Goal: Transaction & Acquisition: Download file/media

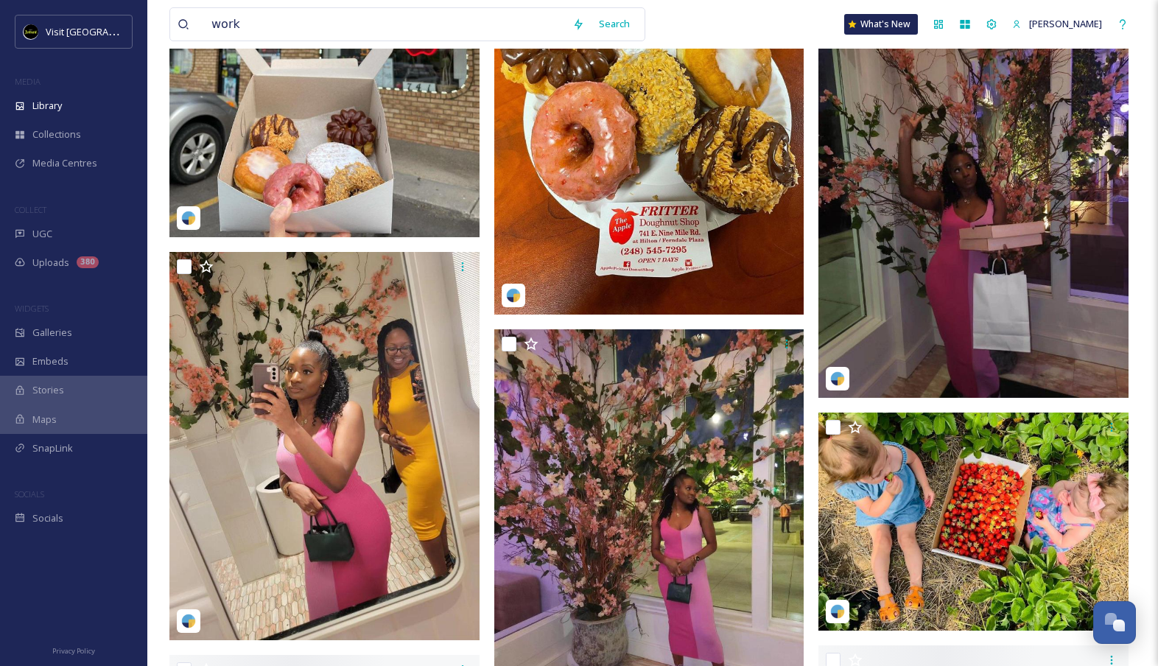
scroll to position [2187, 0]
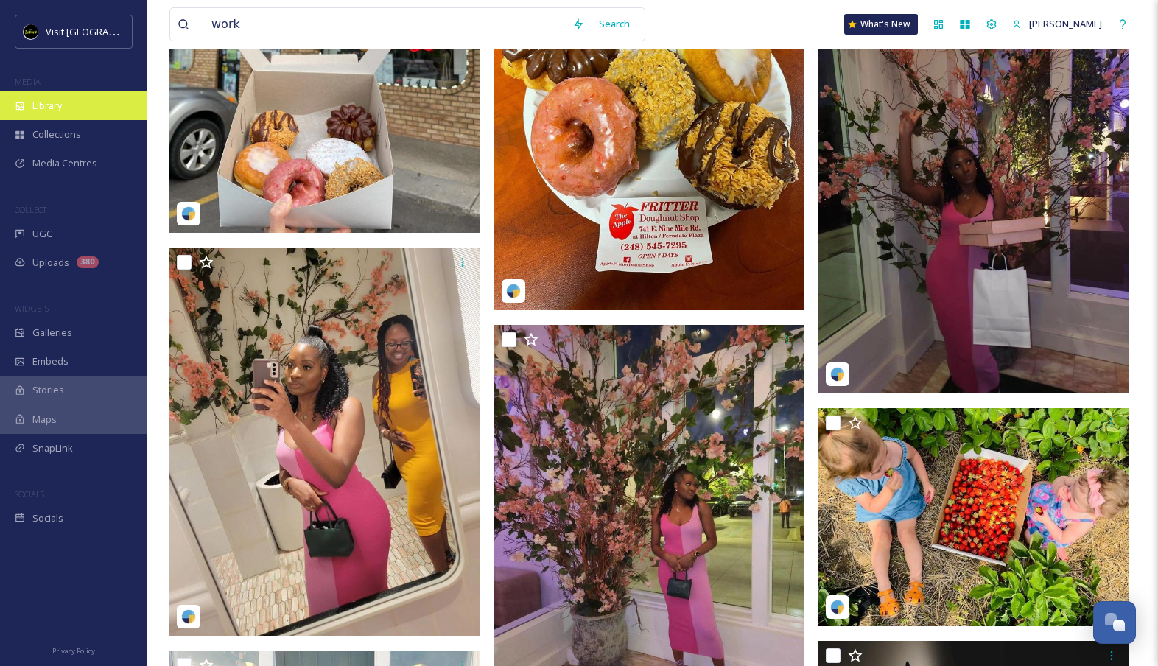
click at [52, 107] on span "Library" at bounding box center [46, 106] width 29 height 14
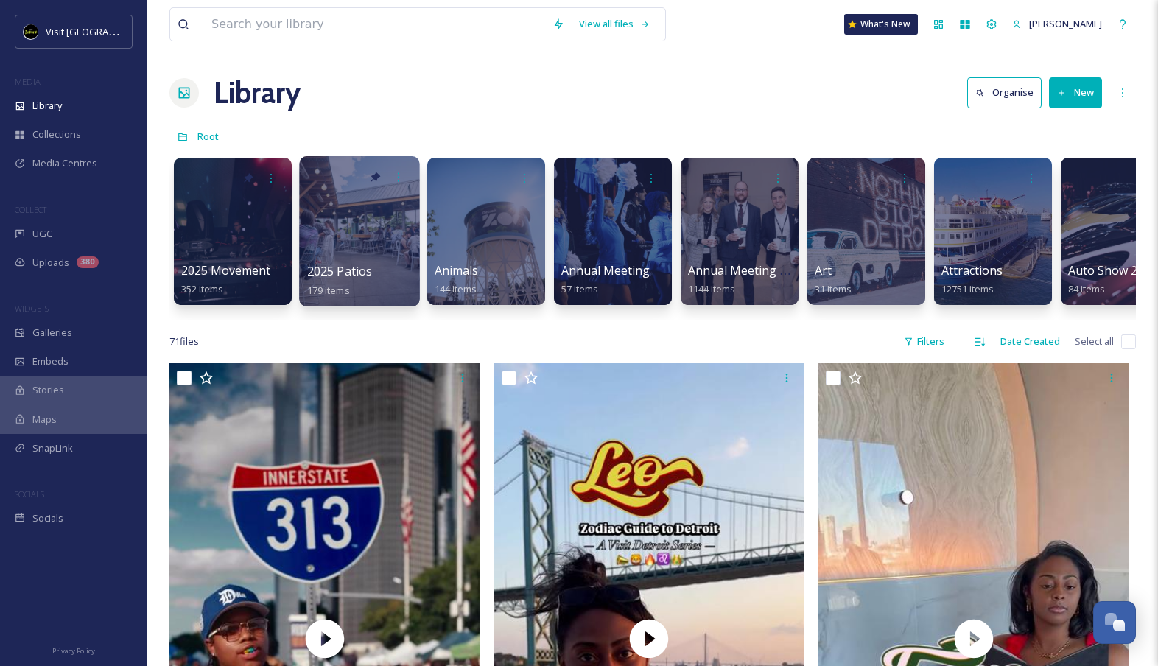
click at [380, 229] on div at bounding box center [359, 231] width 120 height 150
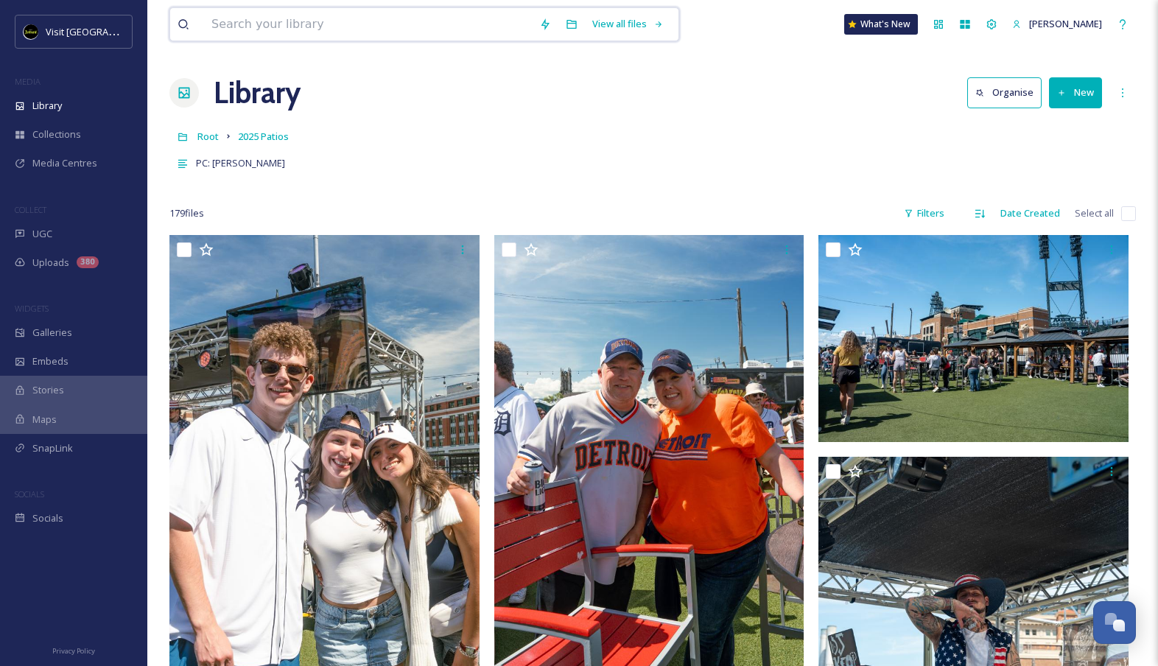
click at [373, 20] on input at bounding box center [368, 24] width 328 height 32
click at [906, 163] on div "PC: [PERSON_NAME]" at bounding box center [652, 163] width 967 height 27
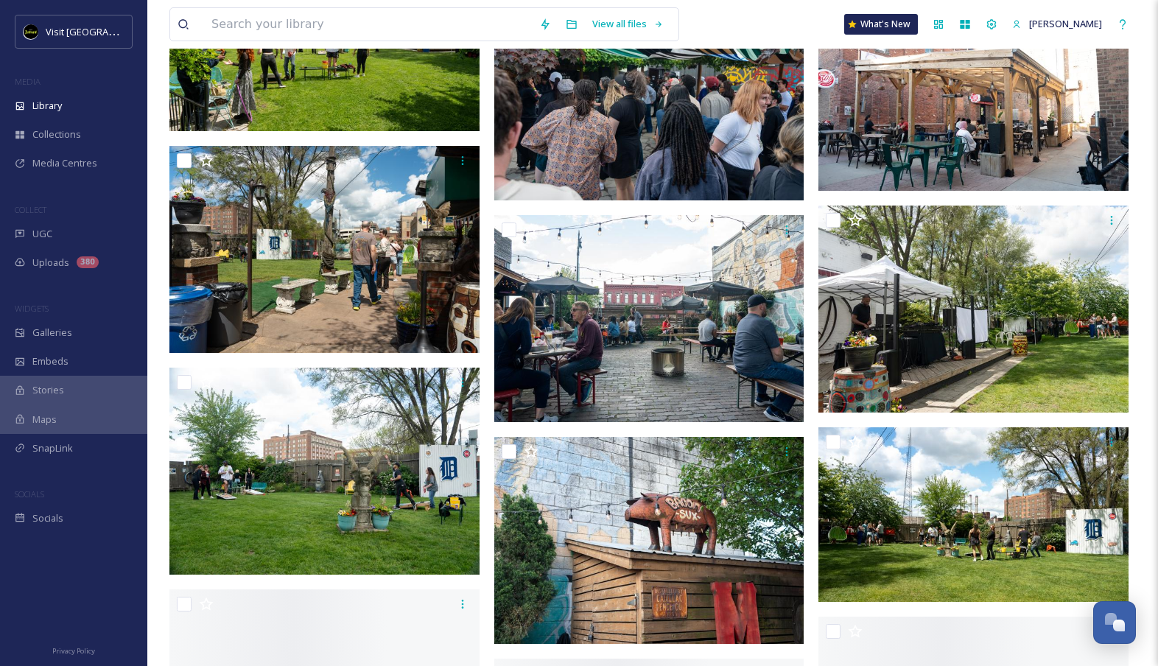
scroll to position [6448, 0]
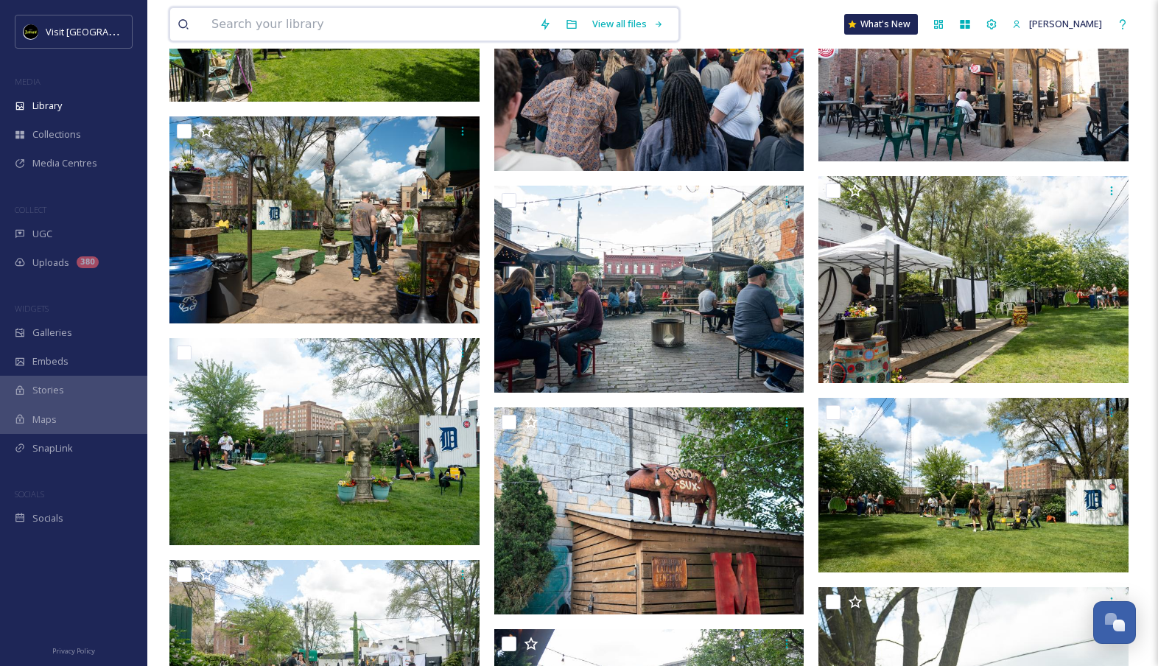
click at [357, 21] on input at bounding box center [368, 24] width 328 height 32
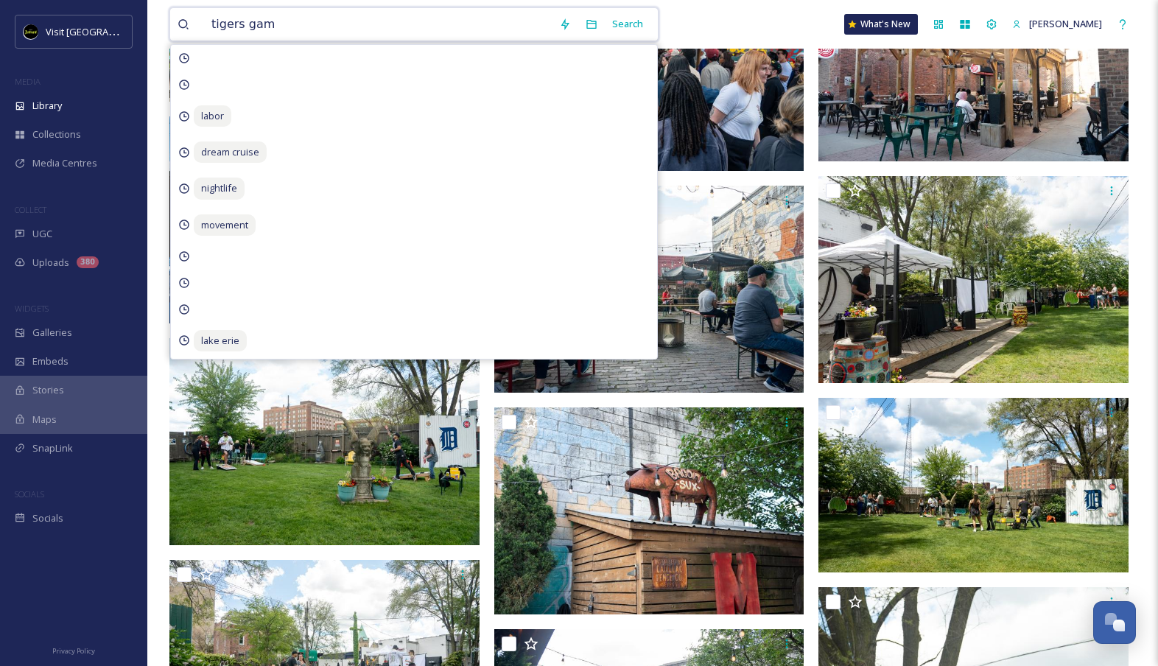
type input "tigers game"
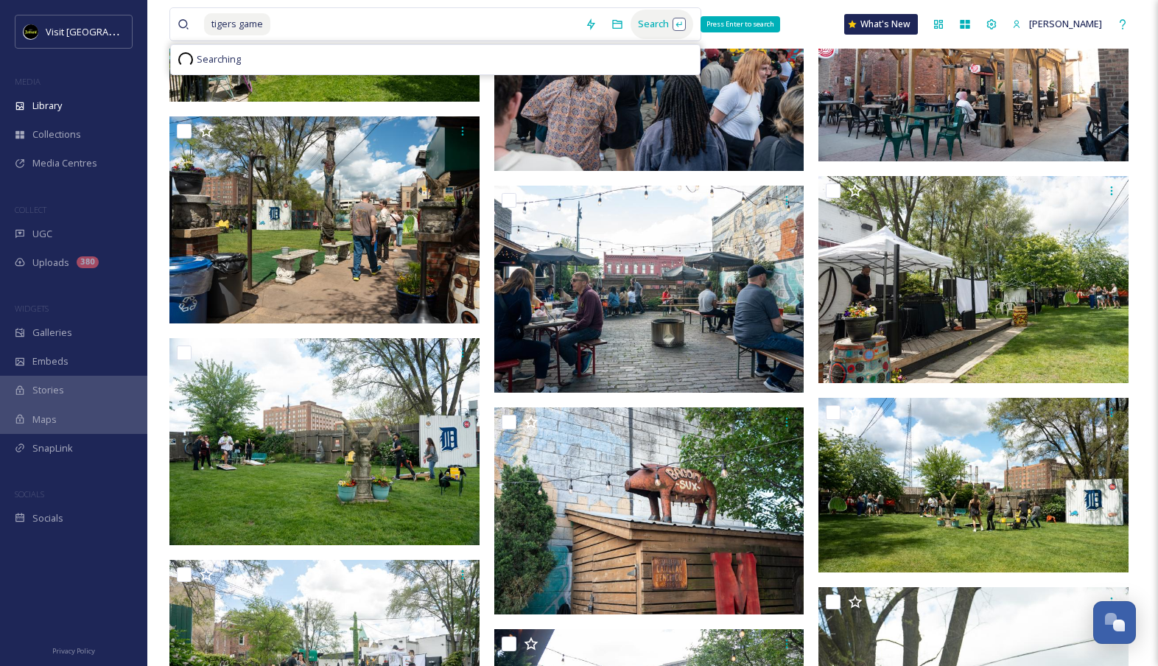
click at [670, 17] on div "Search Press Enter to search" at bounding box center [662, 24] width 63 height 29
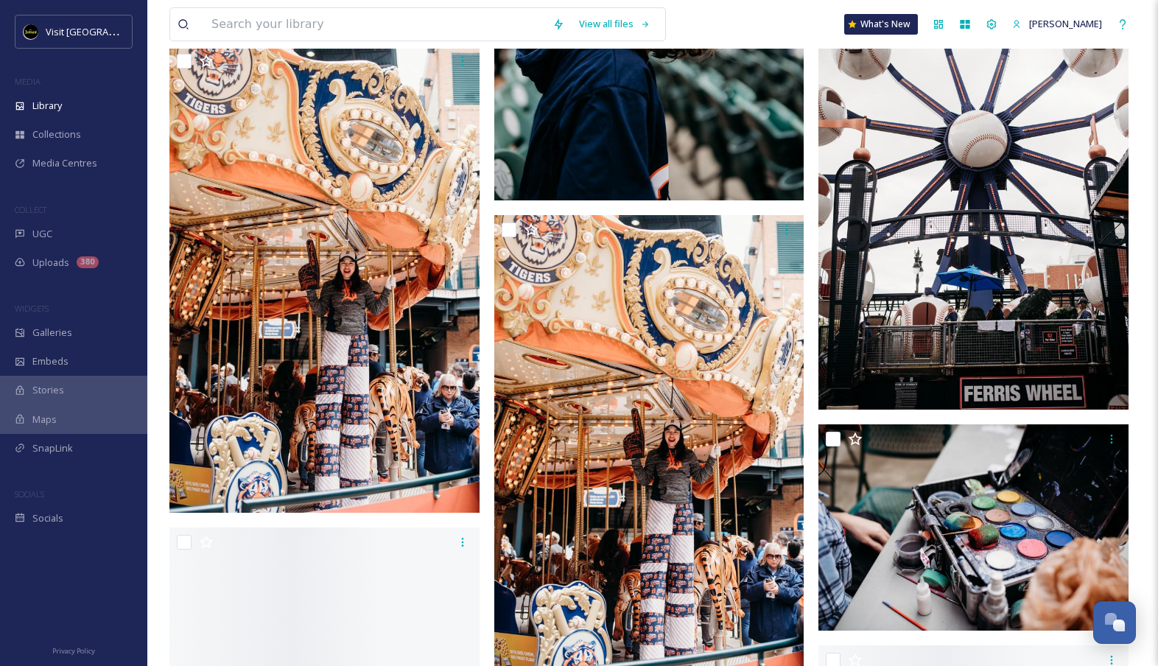
scroll to position [3244, 0]
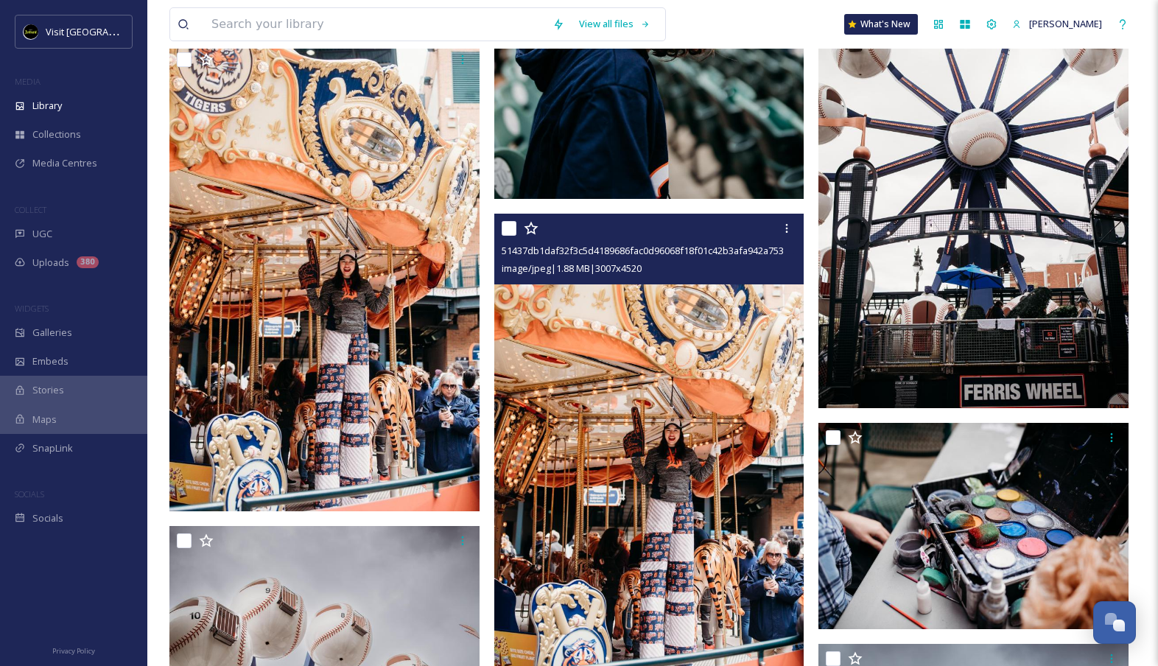
click at [570, 365] on img at bounding box center [649, 447] width 310 height 466
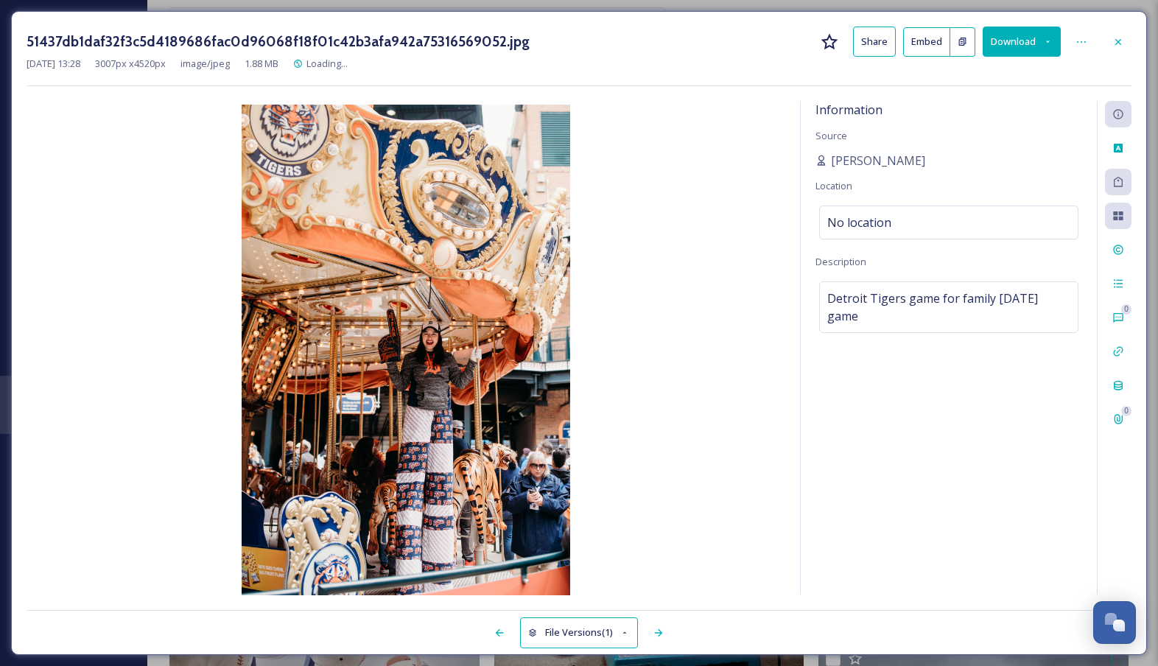
click at [1001, 43] on button "Download" at bounding box center [1022, 42] width 78 height 30
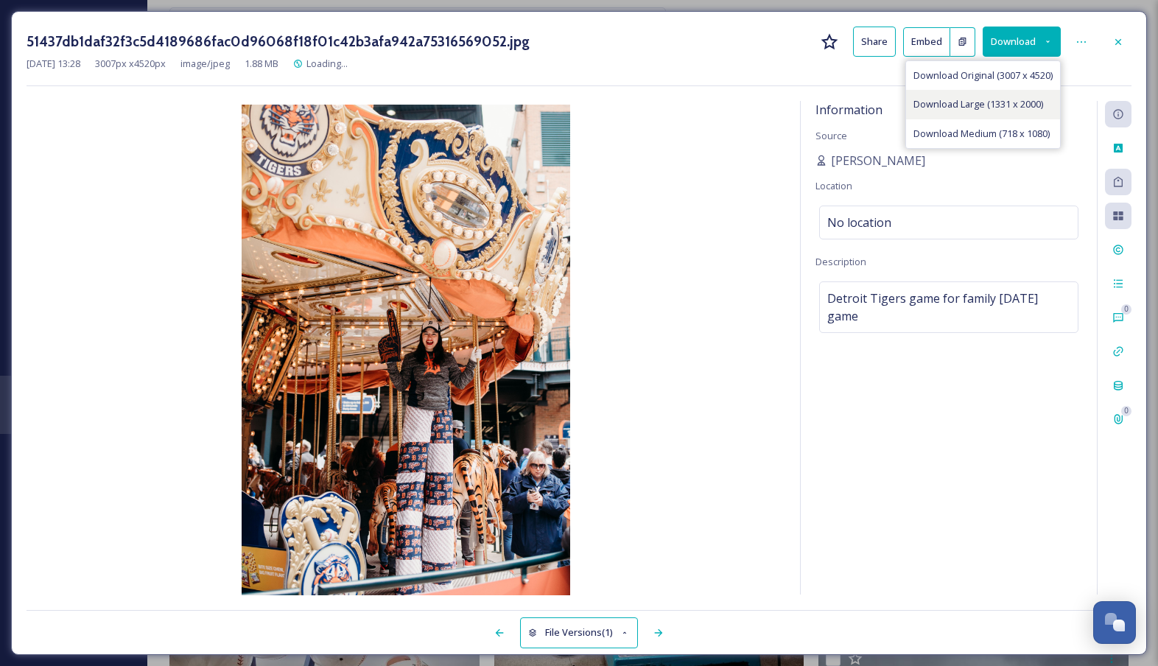
click at [1007, 112] on div "Download Large (1331 x 2000)" at bounding box center [983, 104] width 154 height 29
